Goal: Transaction & Acquisition: Register for event/course

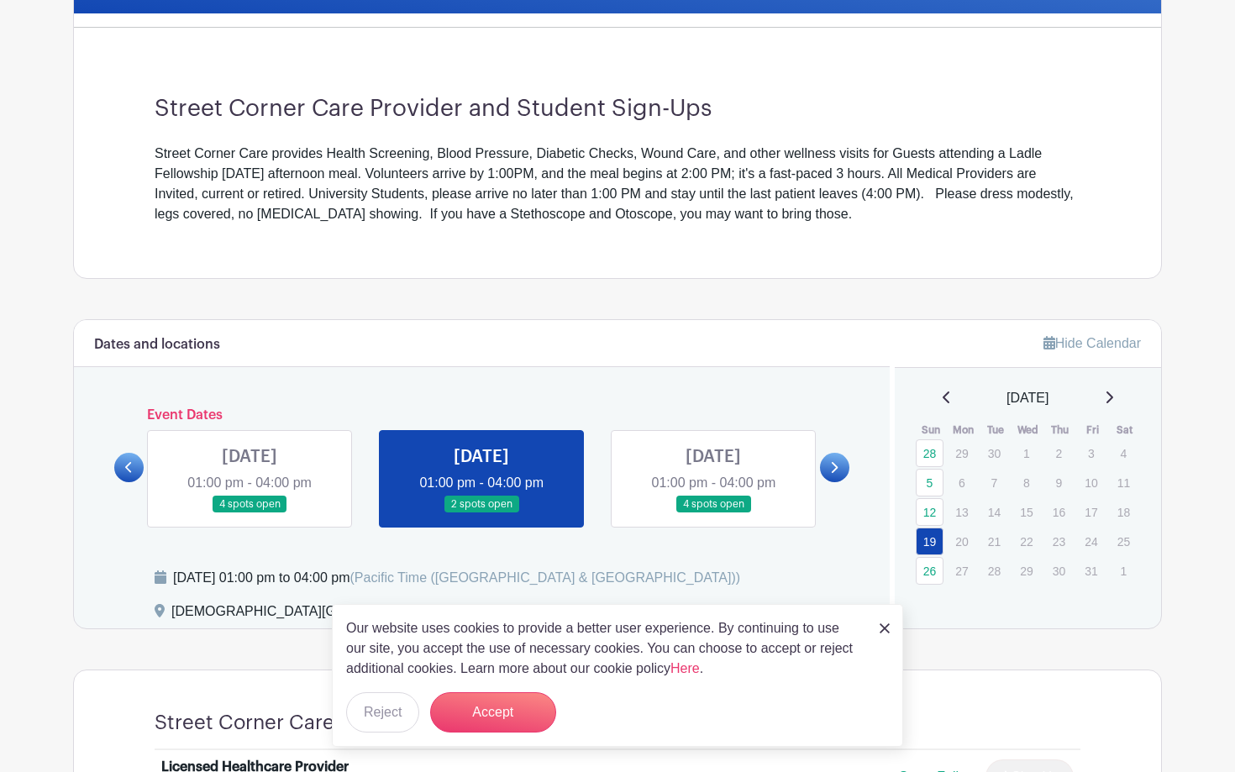
scroll to position [459, 0]
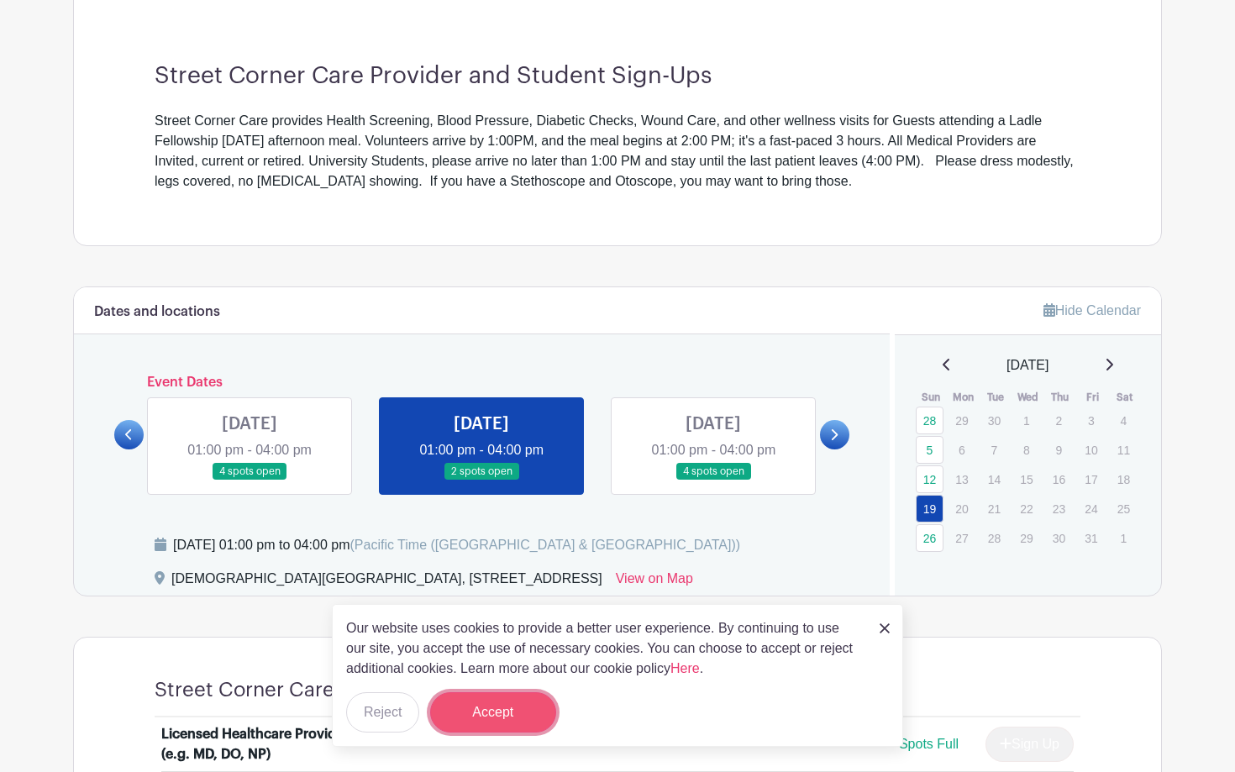
click at [498, 713] on button "Accept" at bounding box center [493, 712] width 126 height 40
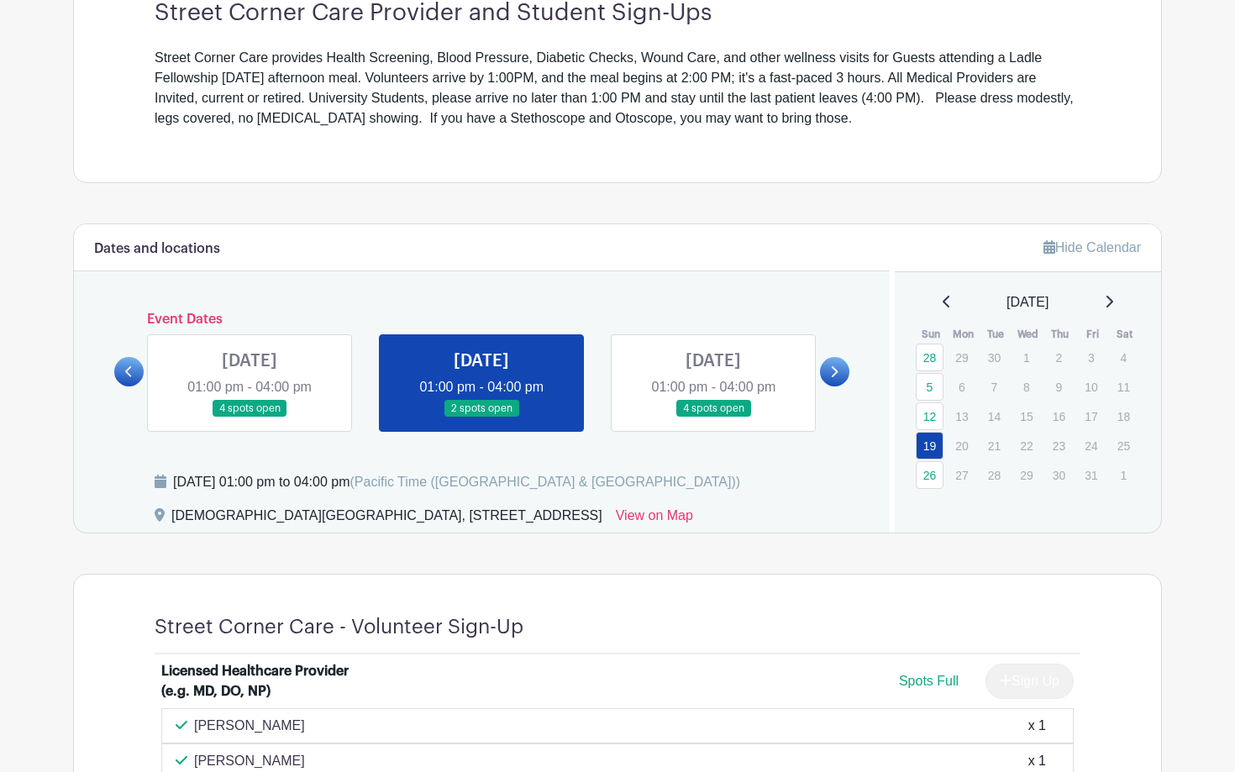
scroll to position [522, 0]
click at [249, 417] on link at bounding box center [249, 417] width 0 height 0
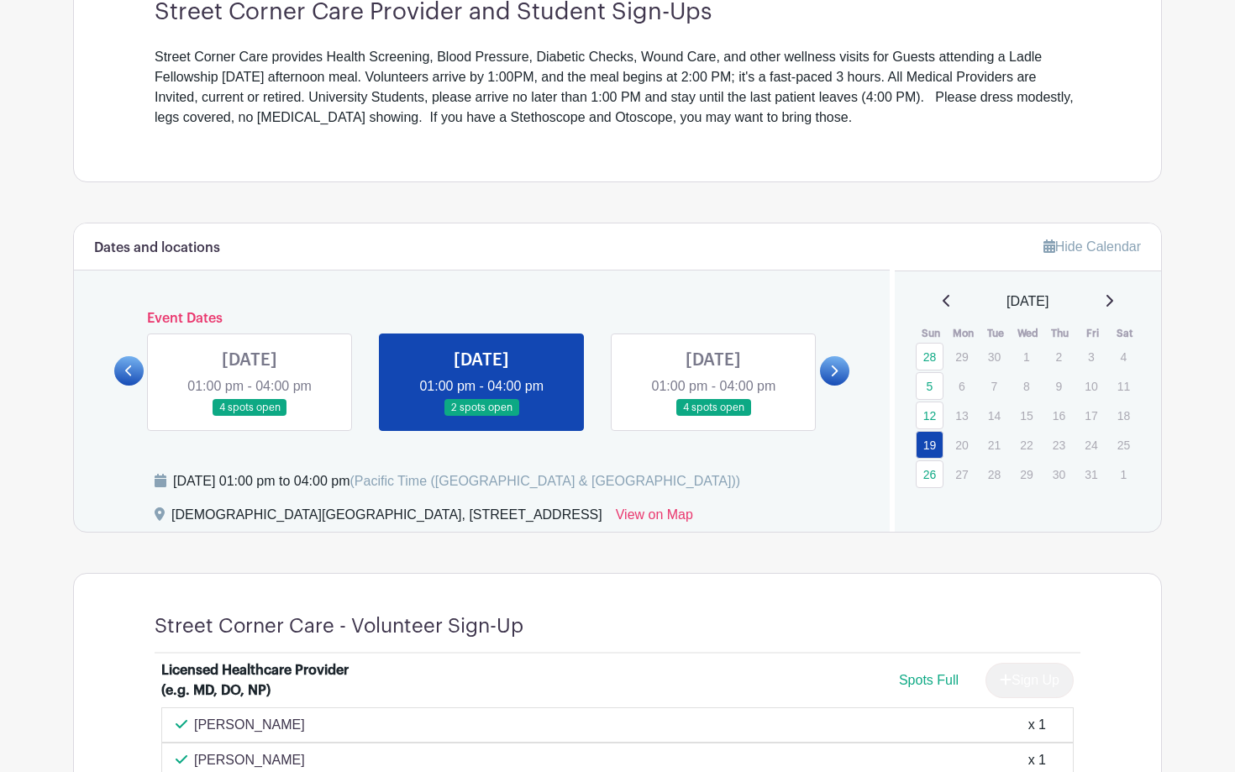
click at [249, 417] on link at bounding box center [249, 417] width 0 height 0
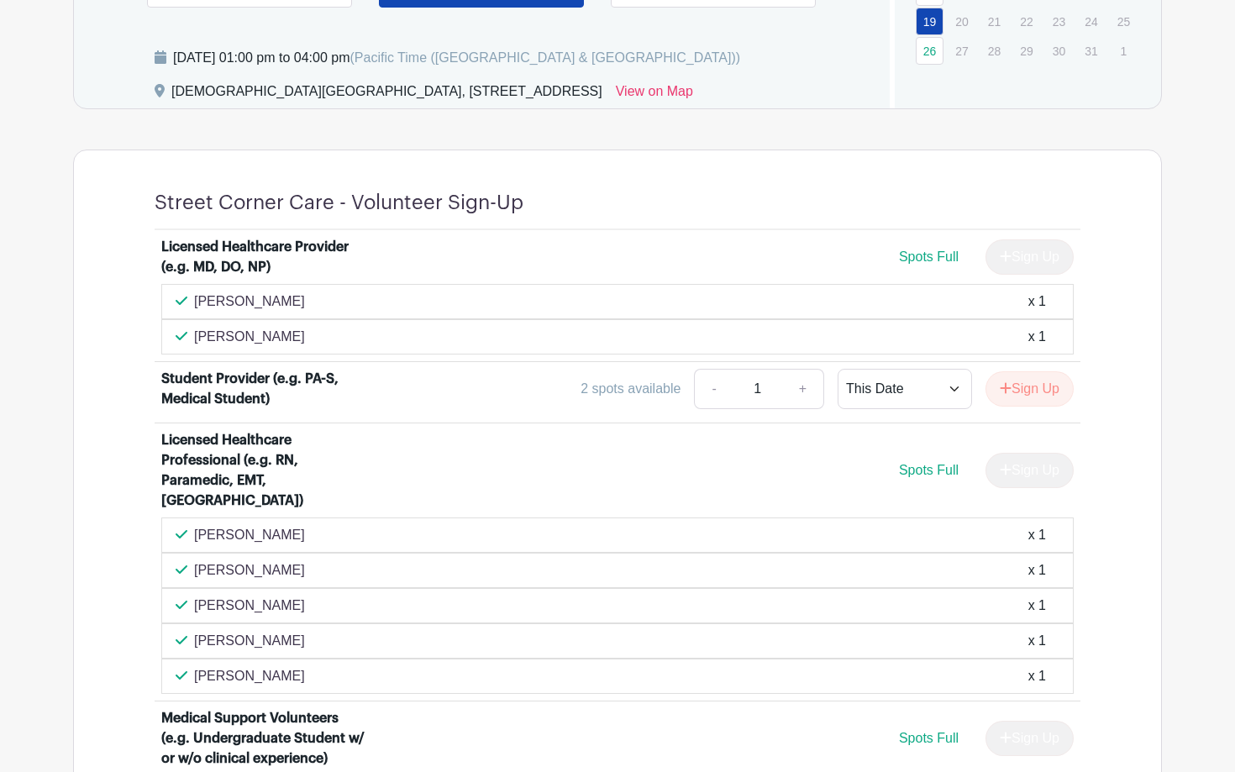
scroll to position [948, 0]
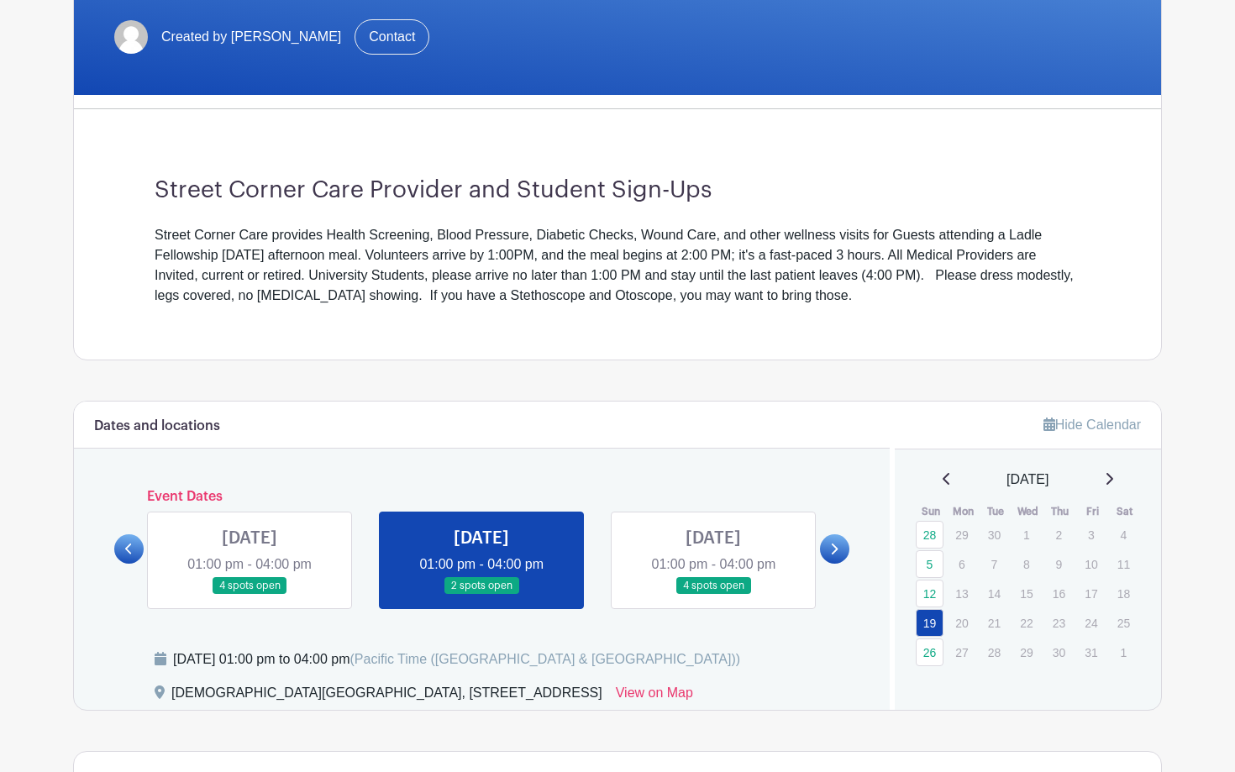
scroll to position [354, 0]
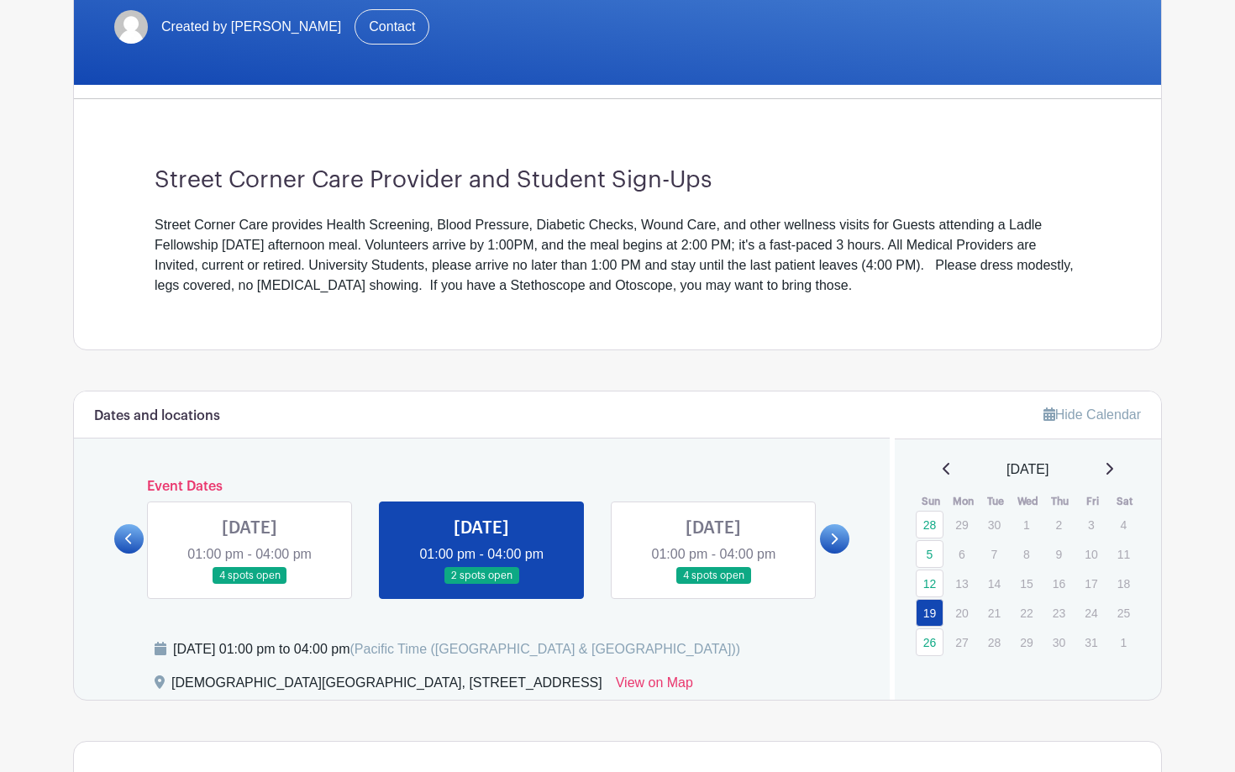
click at [249, 585] on link at bounding box center [249, 585] width 0 height 0
click at [713, 585] on link at bounding box center [713, 585] width 0 height 0
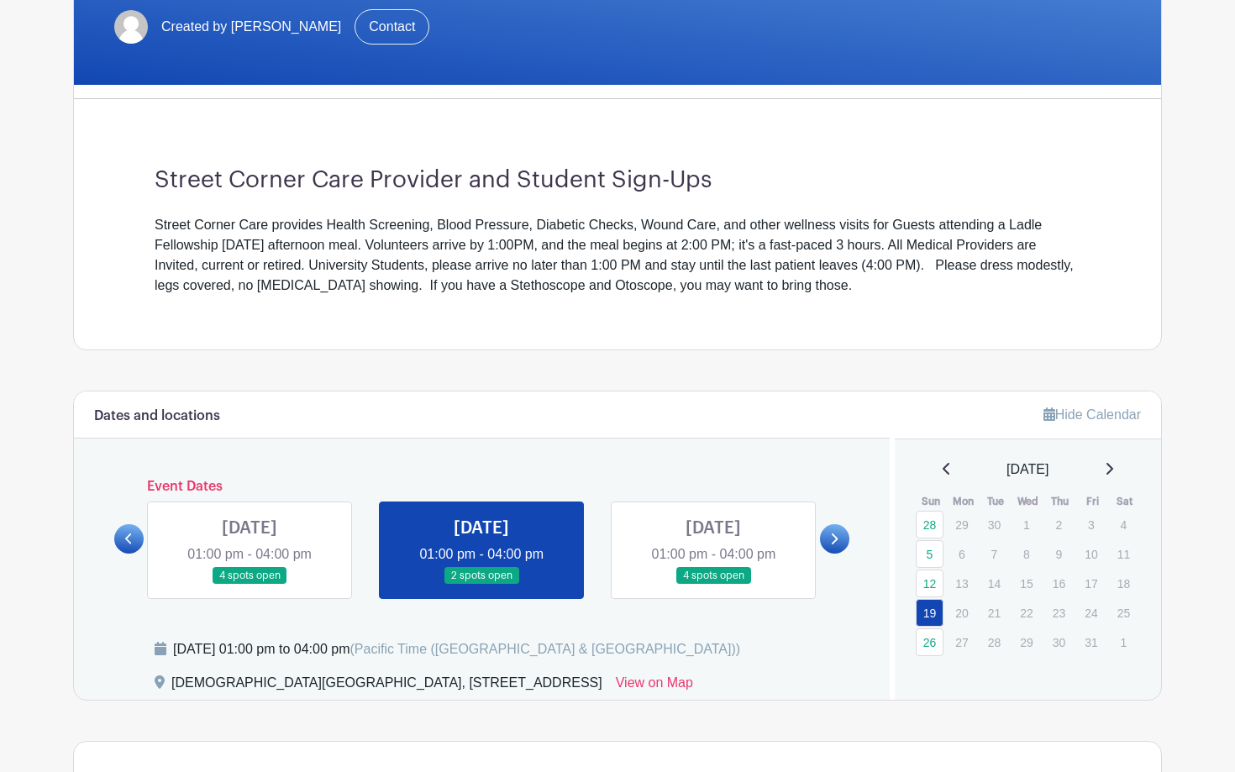
click at [249, 585] on link at bounding box center [249, 585] width 0 height 0
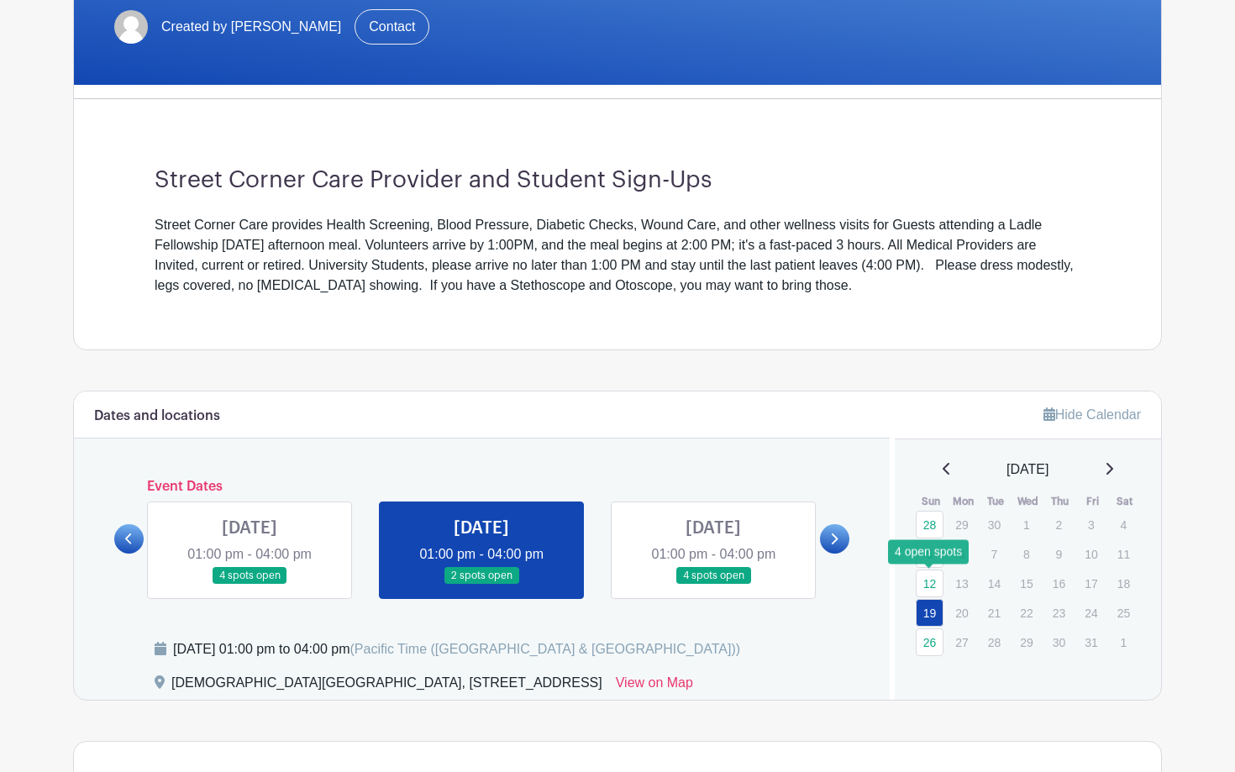
click at [928, 580] on link "12" at bounding box center [929, 583] width 28 height 28
click at [931, 586] on link "12" at bounding box center [929, 583] width 28 height 28
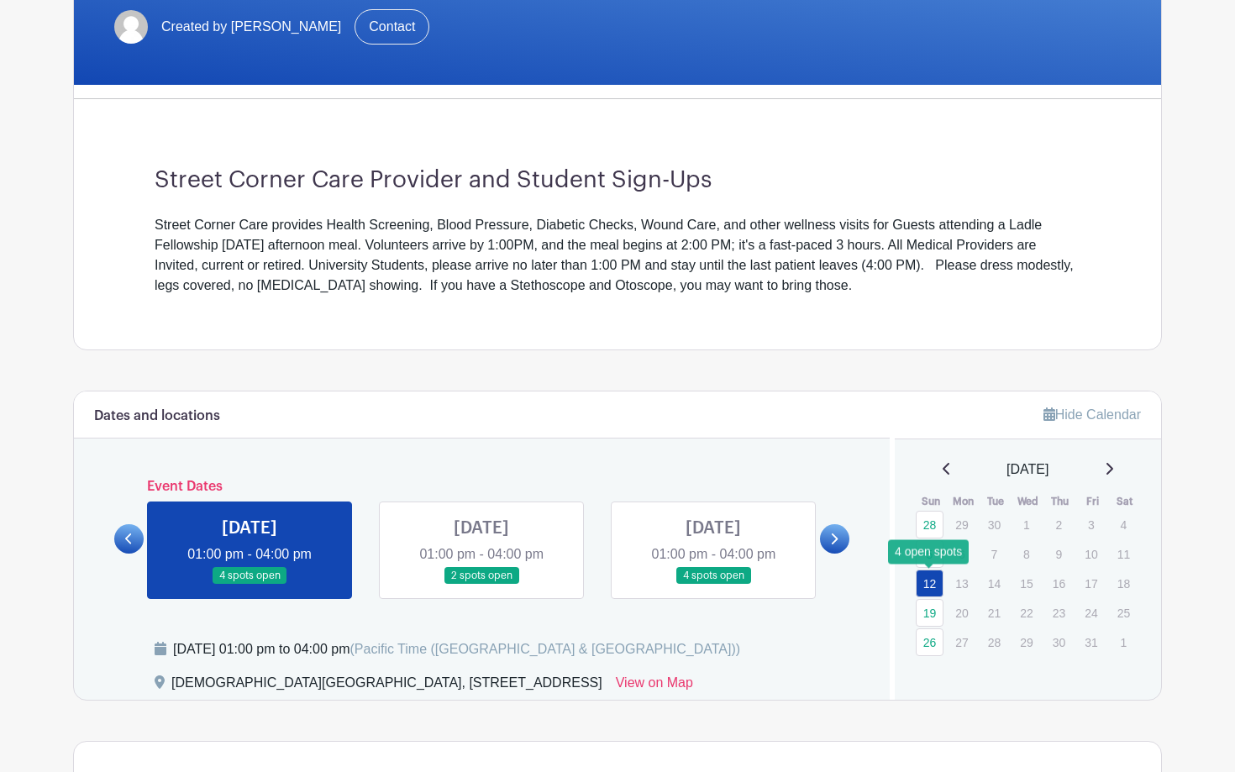
click at [930, 581] on link "12" at bounding box center [929, 583] width 28 height 28
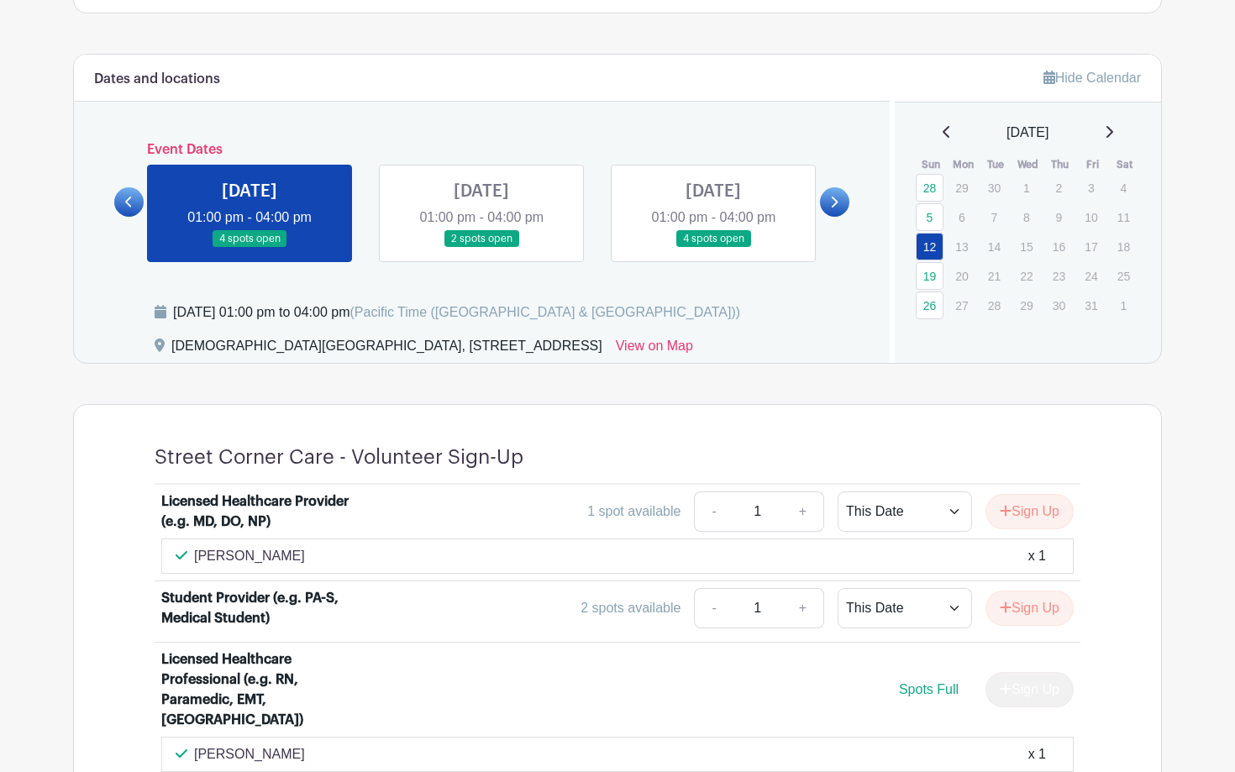
scroll to position [686, 0]
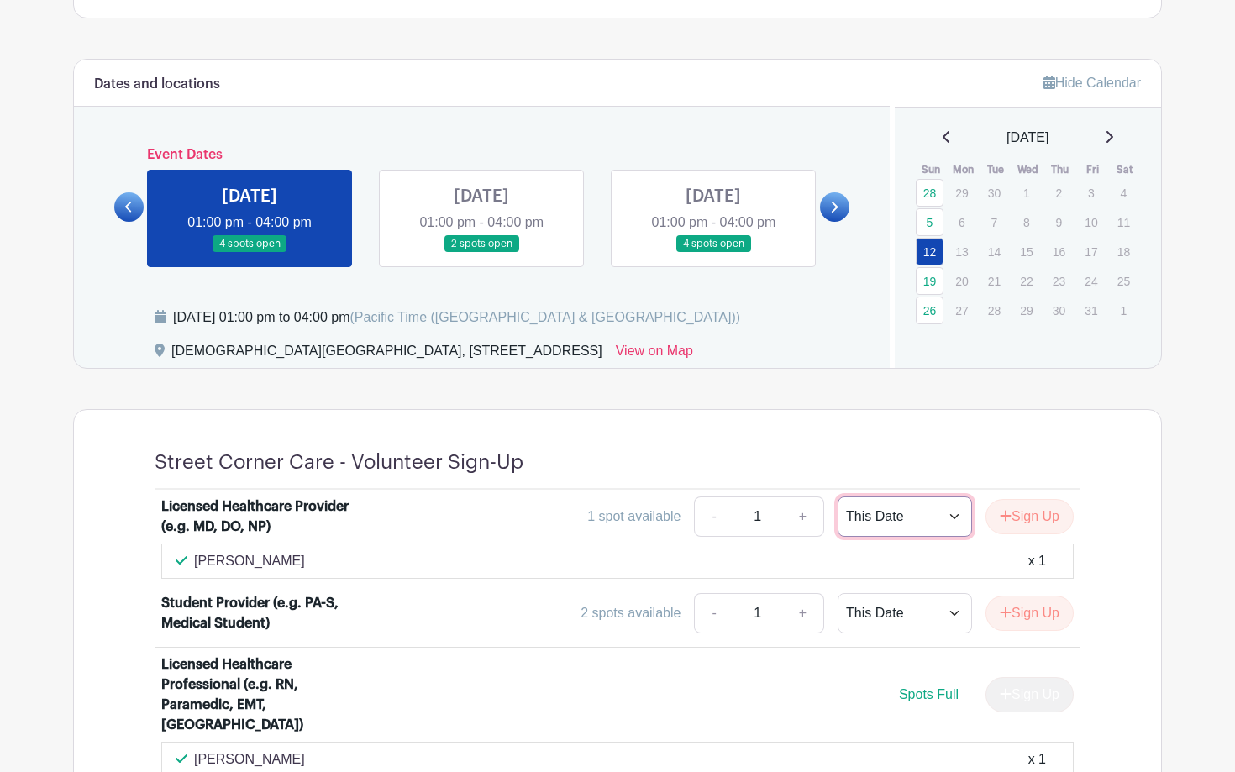
click at [895, 525] on select "This Date Select Dates" at bounding box center [904, 516] width 134 height 40
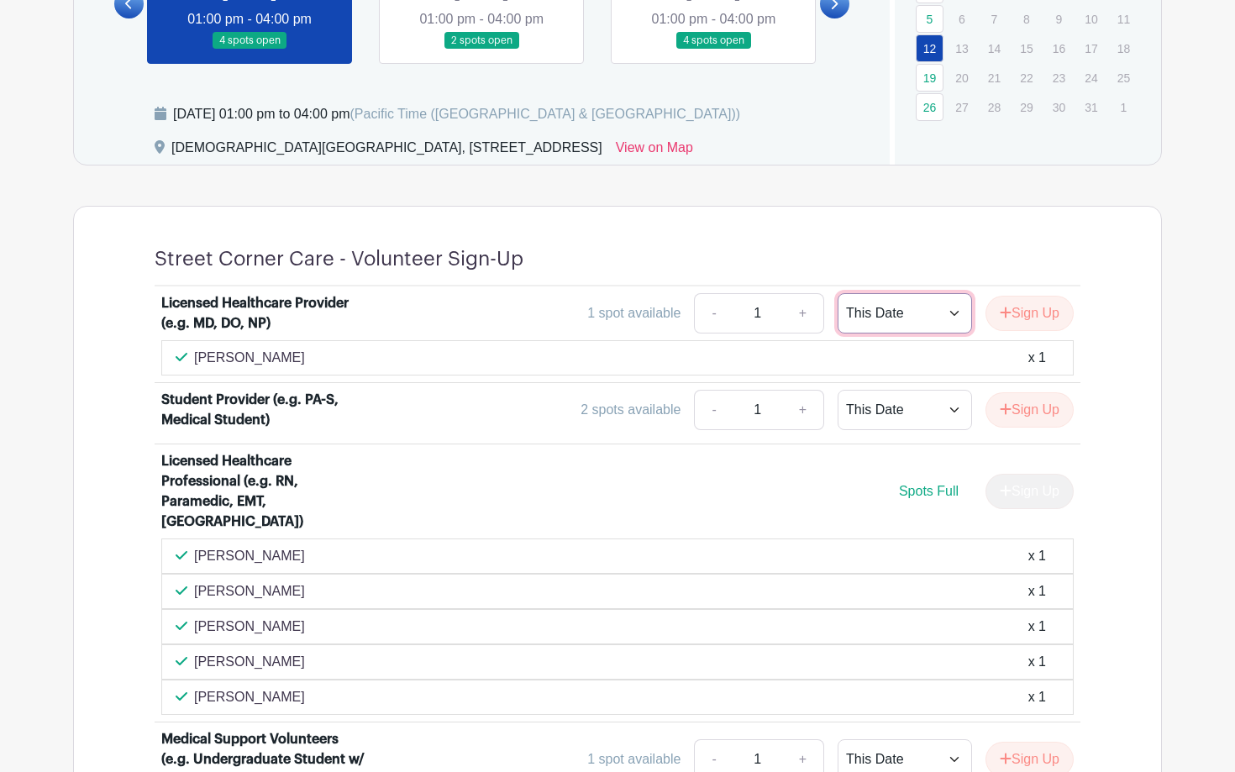
scroll to position [930, 0]
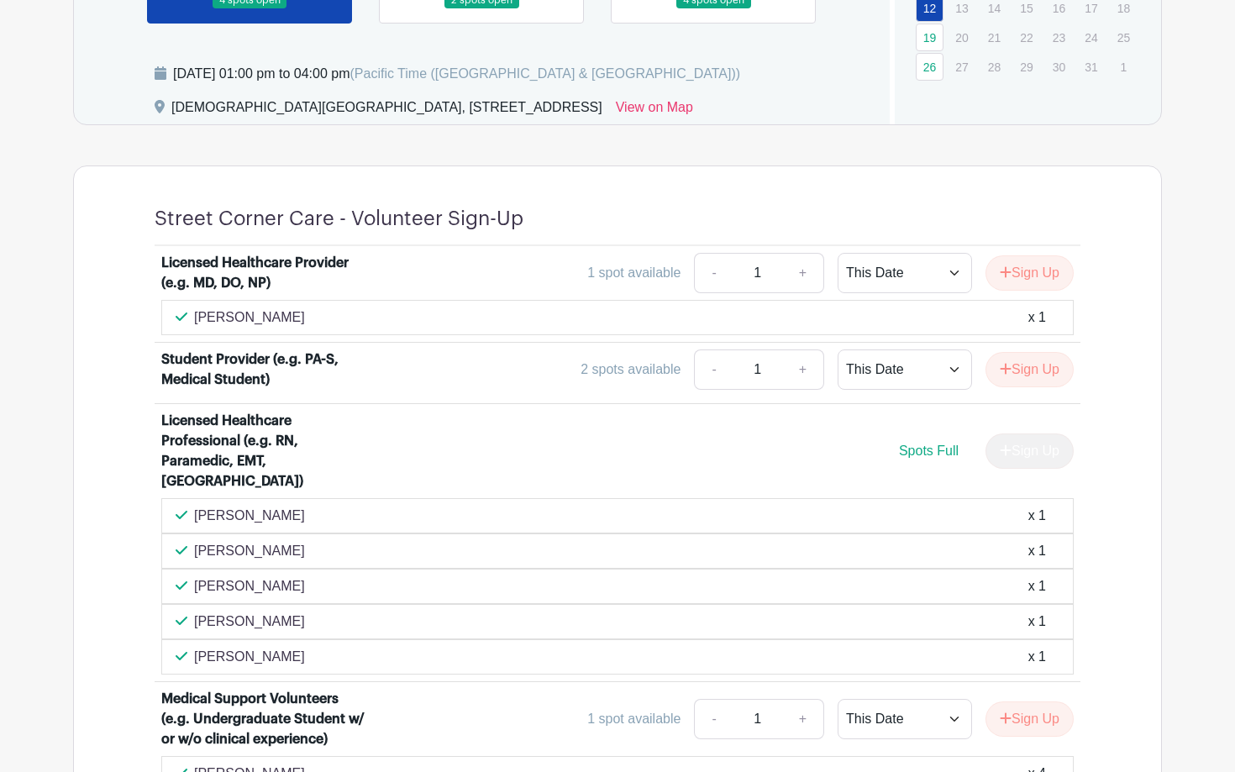
click at [399, 506] on div "Rick Jaden Ecijan x 1" at bounding box center [618, 516] width 884 height 20
click at [182, 508] on icon at bounding box center [182, 514] width 12 height 13
click at [250, 373] on div "Student Provider (e.g. PA-S, Medical Student)" at bounding box center [265, 369] width 208 height 40
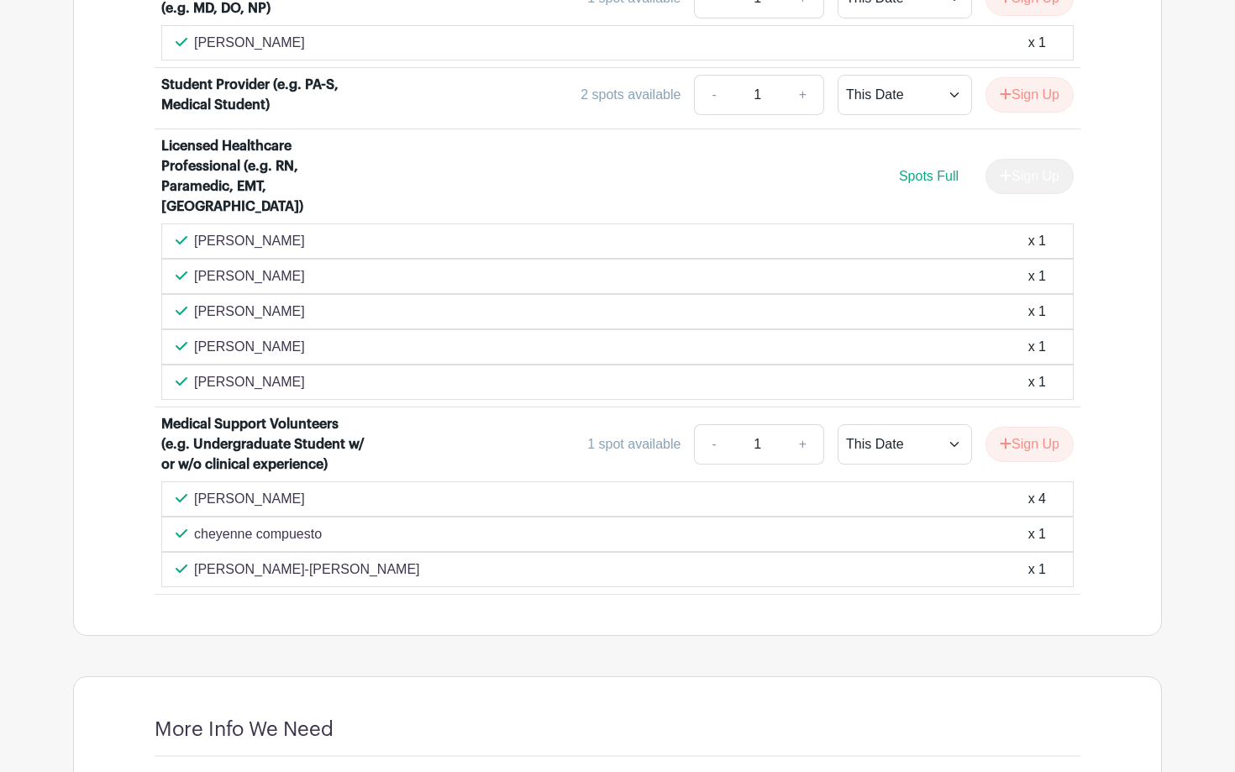
scroll to position [1210, 0]
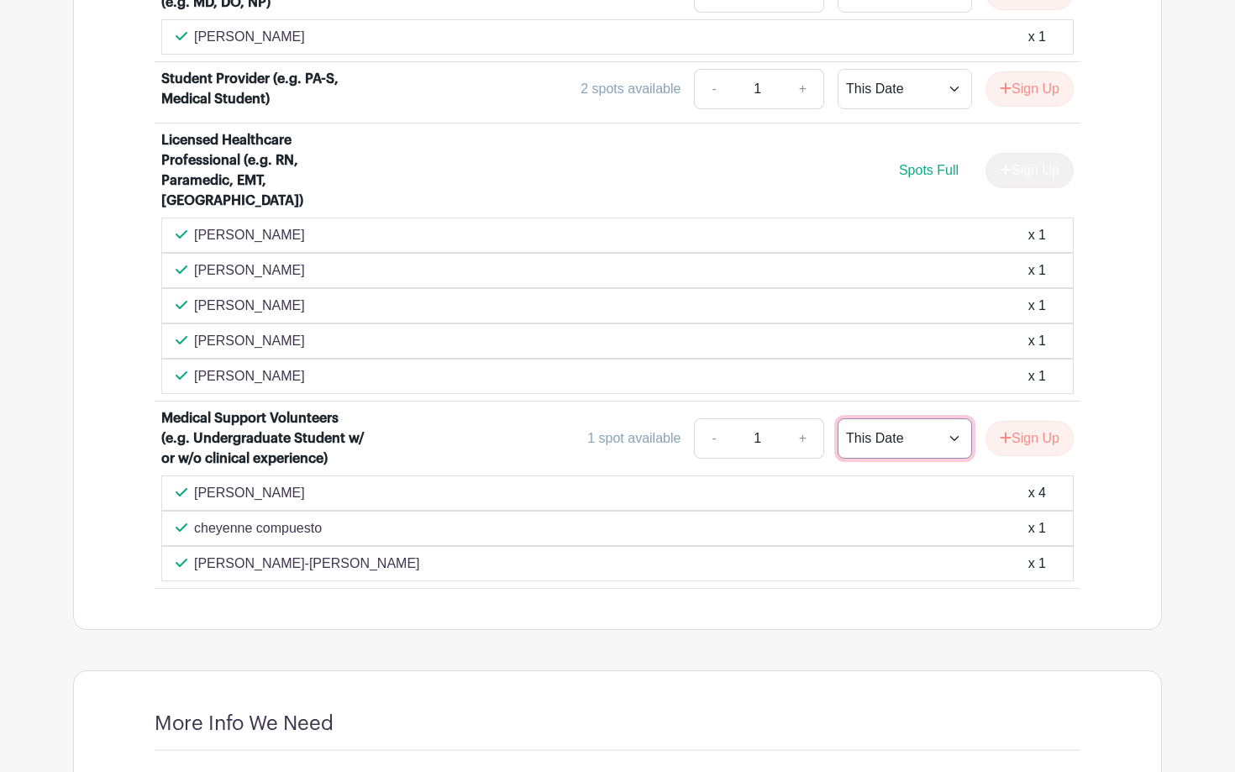
click at [873, 423] on select "This Date Select Dates" at bounding box center [904, 438] width 134 height 40
click at [1019, 422] on button "Sign Up" at bounding box center [1029, 438] width 88 height 35
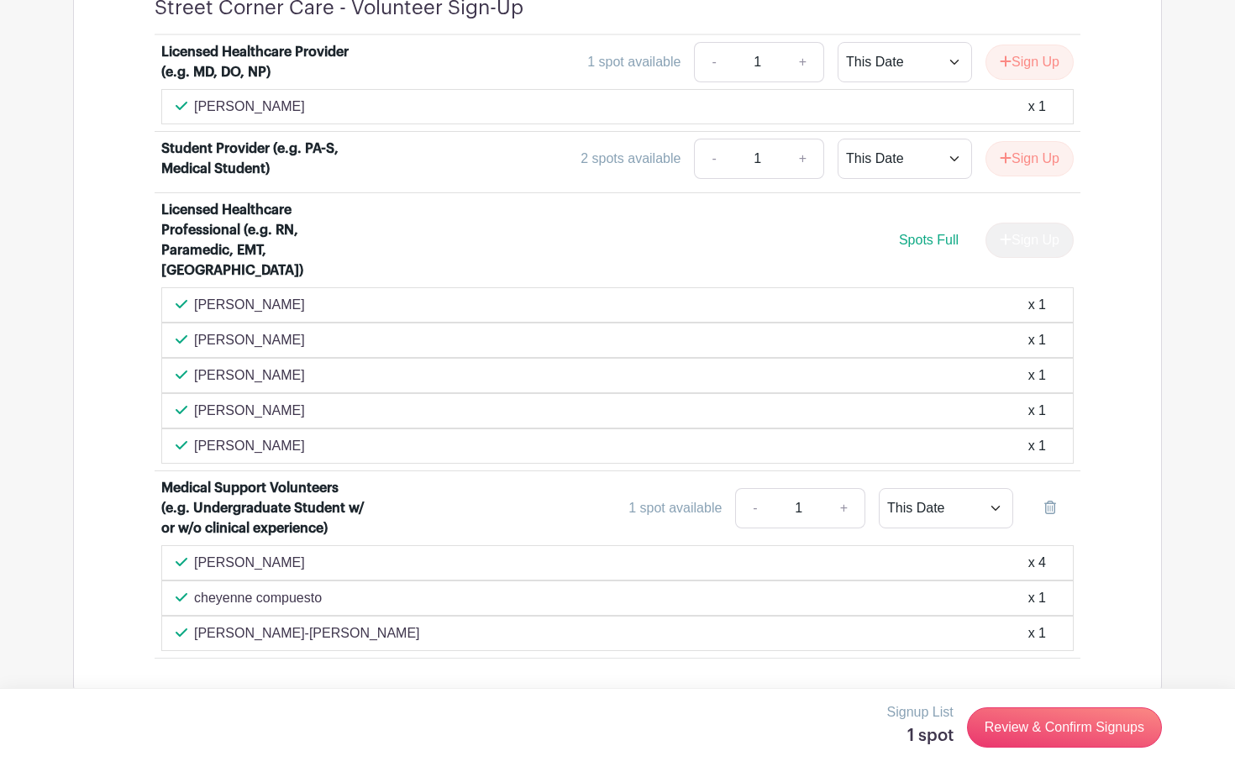
scroll to position [1130, 0]
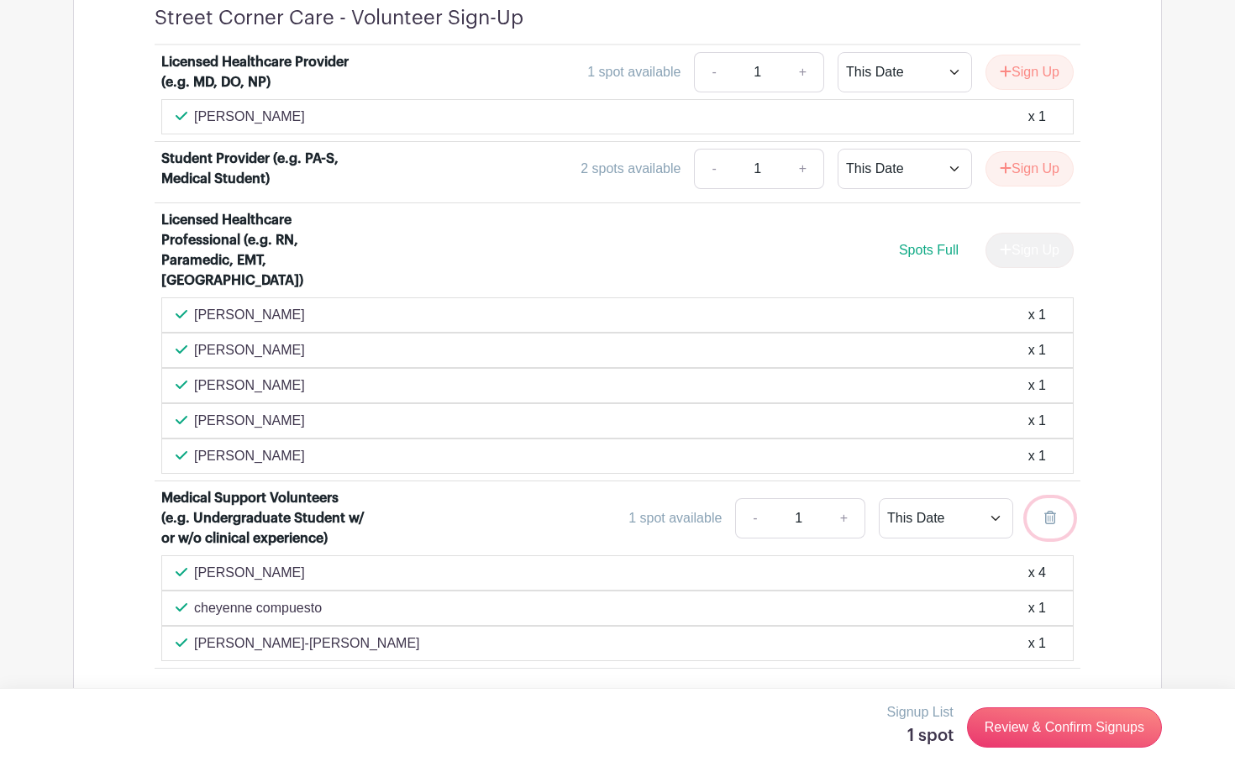
click at [1048, 511] on icon at bounding box center [1050, 517] width 12 height 13
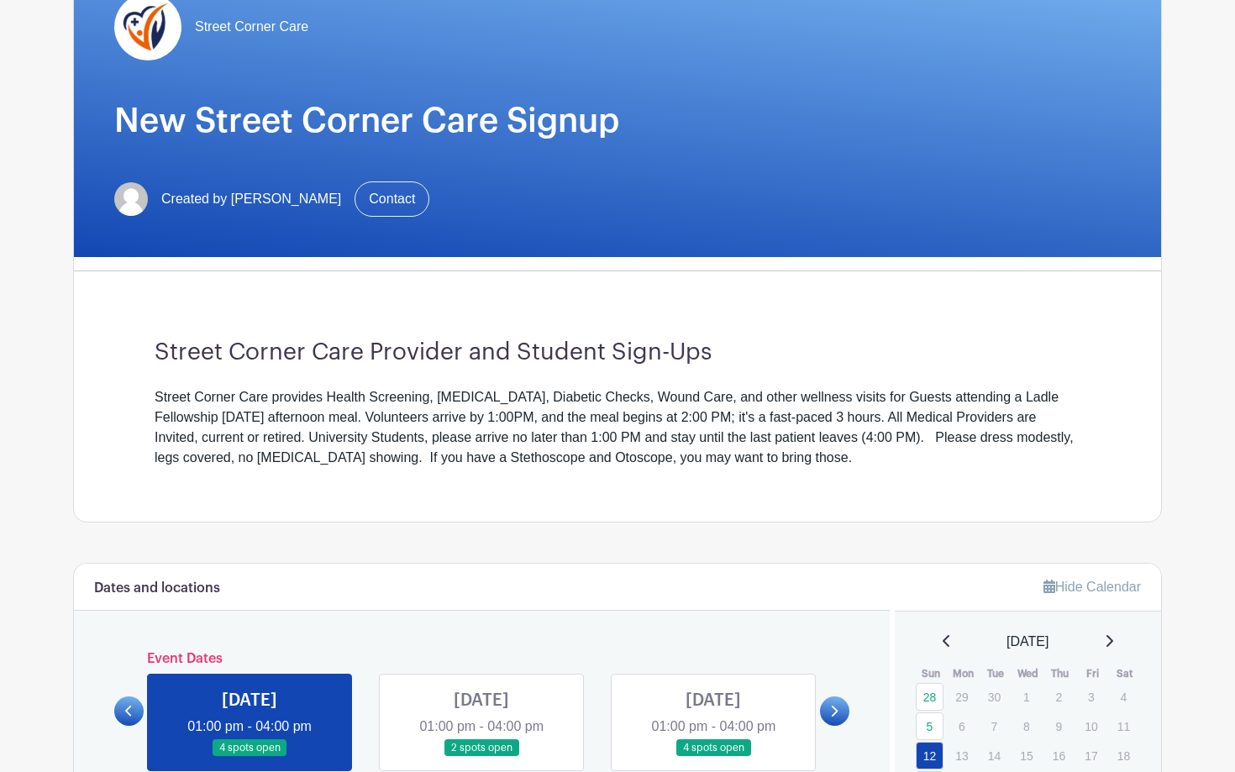
scroll to position [177, 0]
